Goal: Task Accomplishment & Management: Use online tool/utility

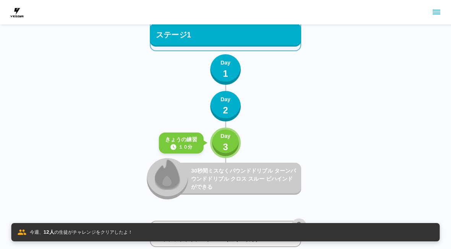
scroll to position [264, 0]
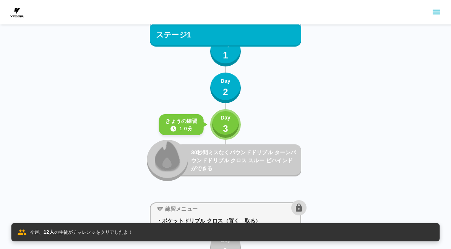
click at [238, 131] on button "Day 3" at bounding box center [225, 124] width 31 height 31
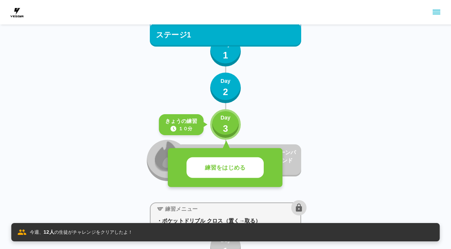
click at [242, 171] on p "練習をはじめる" at bounding box center [225, 167] width 40 height 9
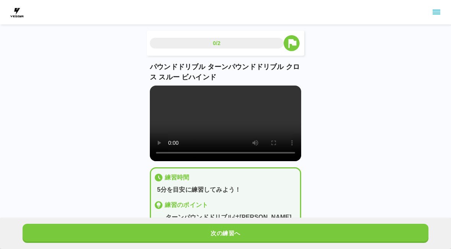
click at [240, 241] on button "次の練習へ" at bounding box center [226, 233] width 406 height 19
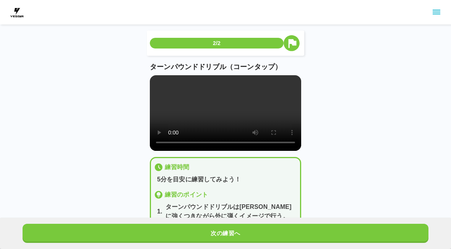
click at [244, 232] on button "次の練習へ" at bounding box center [226, 233] width 406 height 19
click at [246, 231] on button "次の練習へ" at bounding box center [226, 233] width 406 height 19
click at [250, 227] on button "次の練習へ" at bounding box center [226, 233] width 406 height 19
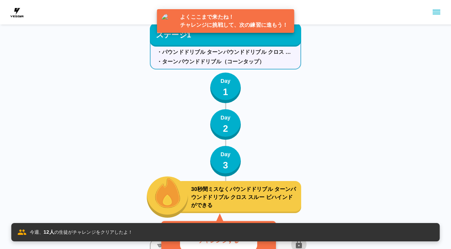
scroll to position [303, 0]
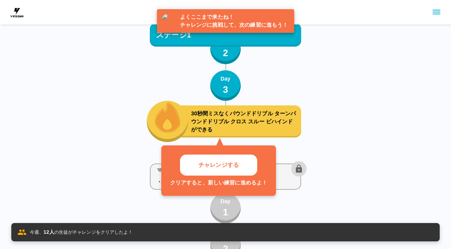
click at [235, 167] on p "チャレンジする" at bounding box center [218, 165] width 40 height 9
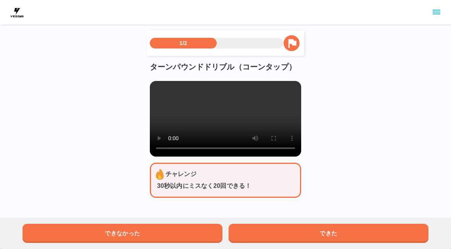
click at [251, 225] on button "できた" at bounding box center [328, 233] width 200 height 19
click at [250, 226] on button "できた" at bounding box center [328, 233] width 200 height 19
click at [249, 226] on button "できた" at bounding box center [328, 233] width 200 height 19
click at [251, 229] on button "できた" at bounding box center [328, 233] width 200 height 19
click at [251, 228] on button "できた" at bounding box center [328, 233] width 200 height 19
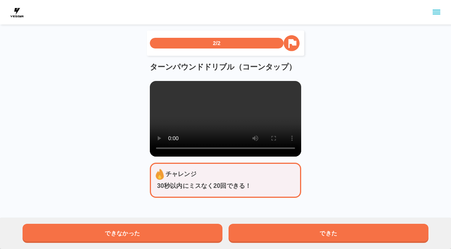
click at [251, 229] on button "できた" at bounding box center [328, 233] width 200 height 19
click at [315, 236] on html "2/2 ターンパウンドドリブル（コーンタップ） チャレンジ 30秒以内にミスなく20回できる！ できなかった できた" at bounding box center [225, 123] width 451 height 247
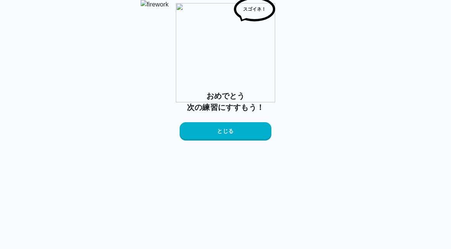
click at [233, 141] on button "とじる" at bounding box center [226, 131] width 92 height 18
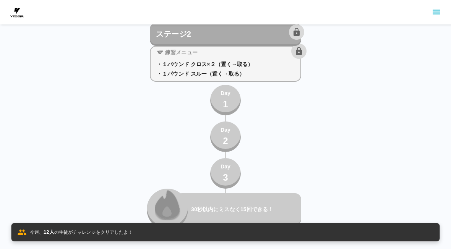
scroll to position [846, 0]
